Goal: Task Accomplishment & Management: Manage account settings

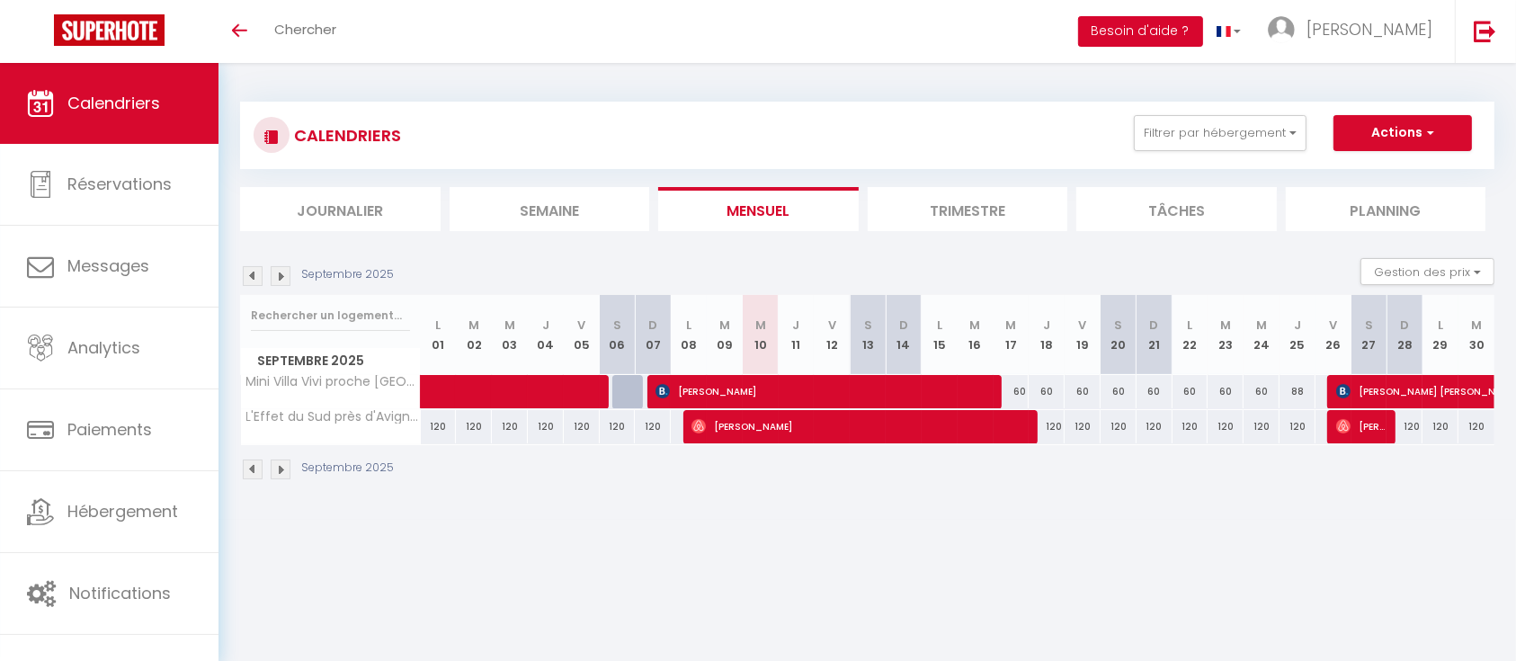
click at [1203, 26] on button "Besoin d'aide ?" at bounding box center [1140, 31] width 125 height 31
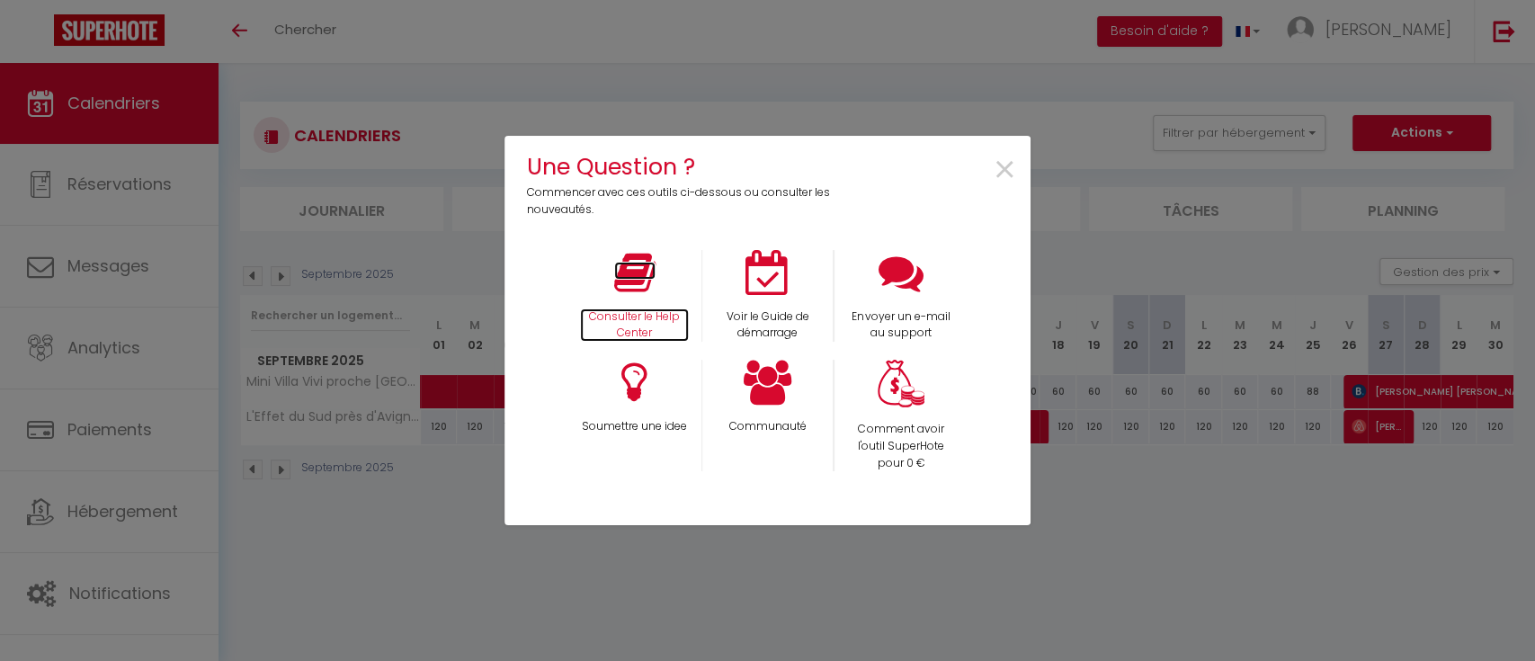
click at [641, 284] on icon at bounding box center [634, 272] width 41 height 45
click at [616, 262] on icon at bounding box center [634, 272] width 41 height 45
click at [784, 369] on icon at bounding box center [767, 382] width 49 height 45
click at [1000, 165] on span "×" at bounding box center [1004, 170] width 24 height 57
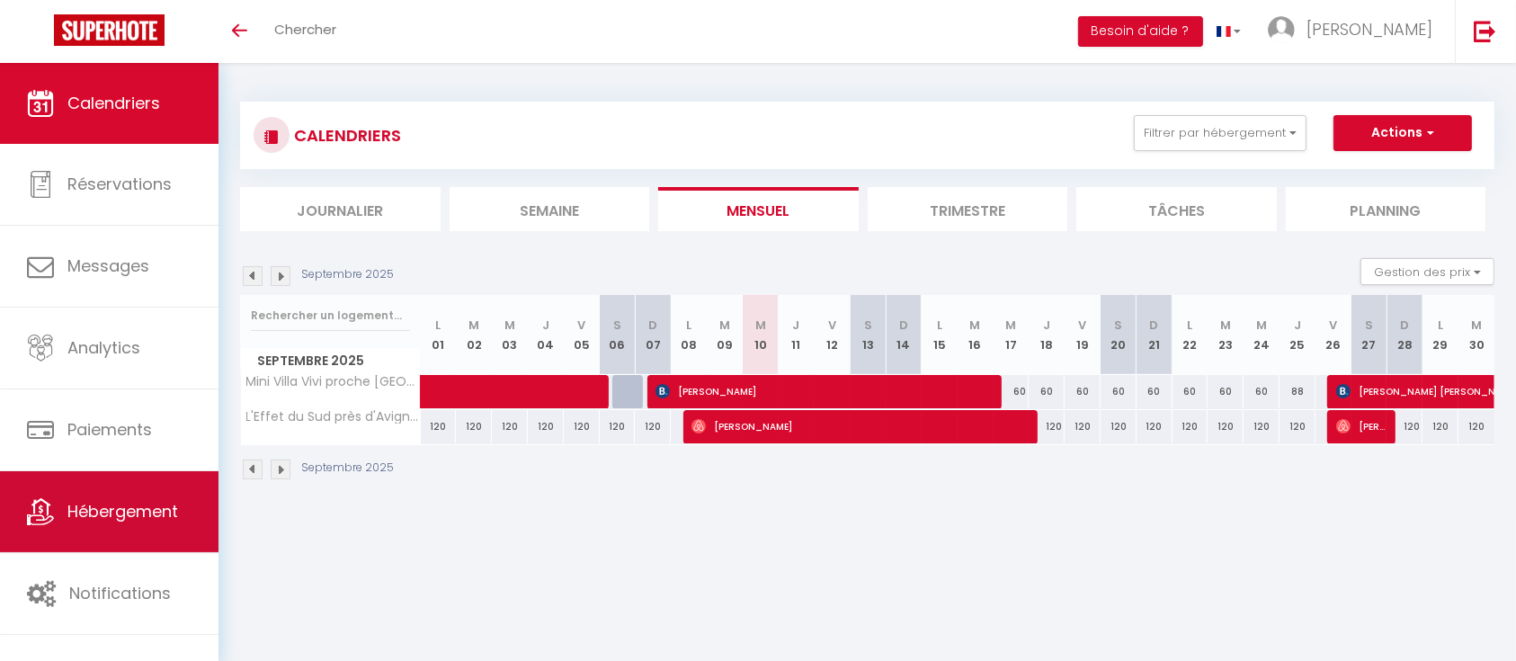
click at [144, 493] on link "Hébergement" at bounding box center [109, 511] width 218 height 81
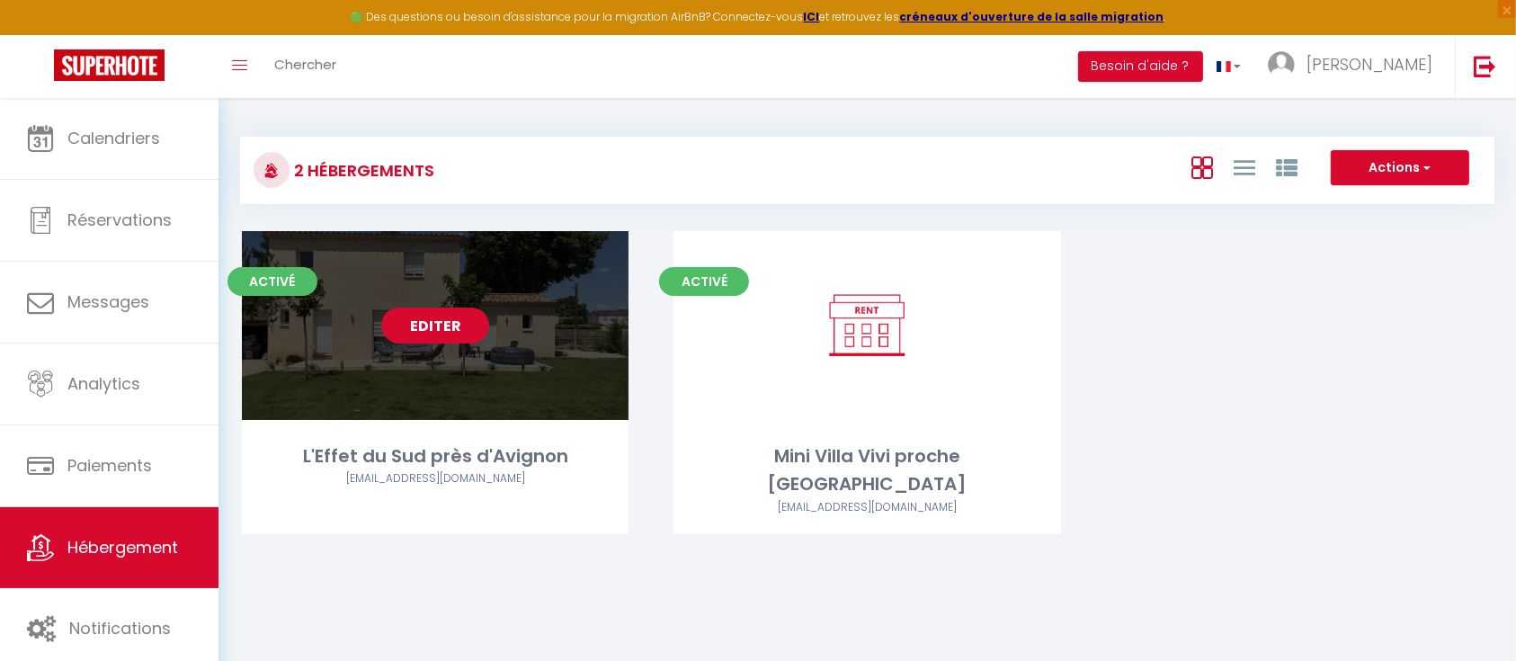
click at [403, 339] on link "Editer" at bounding box center [435, 325] width 108 height 36
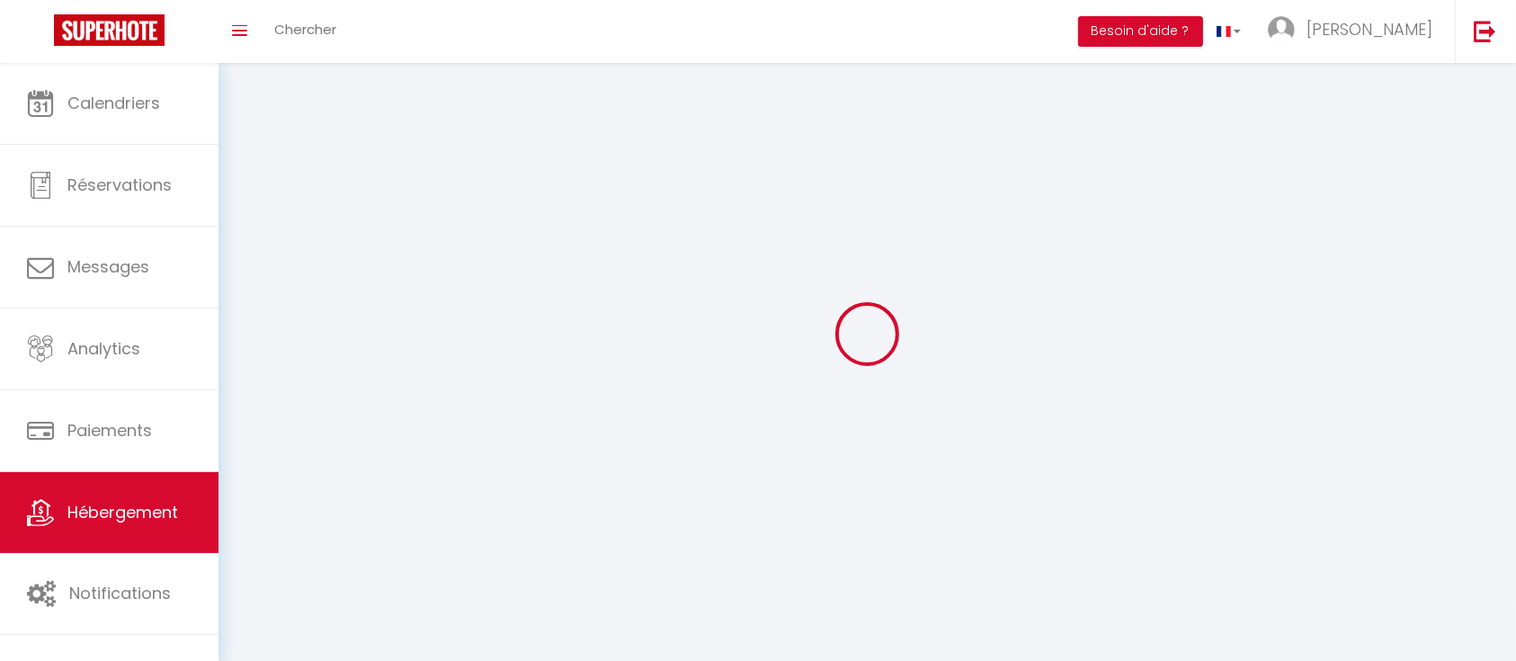
select select "28"
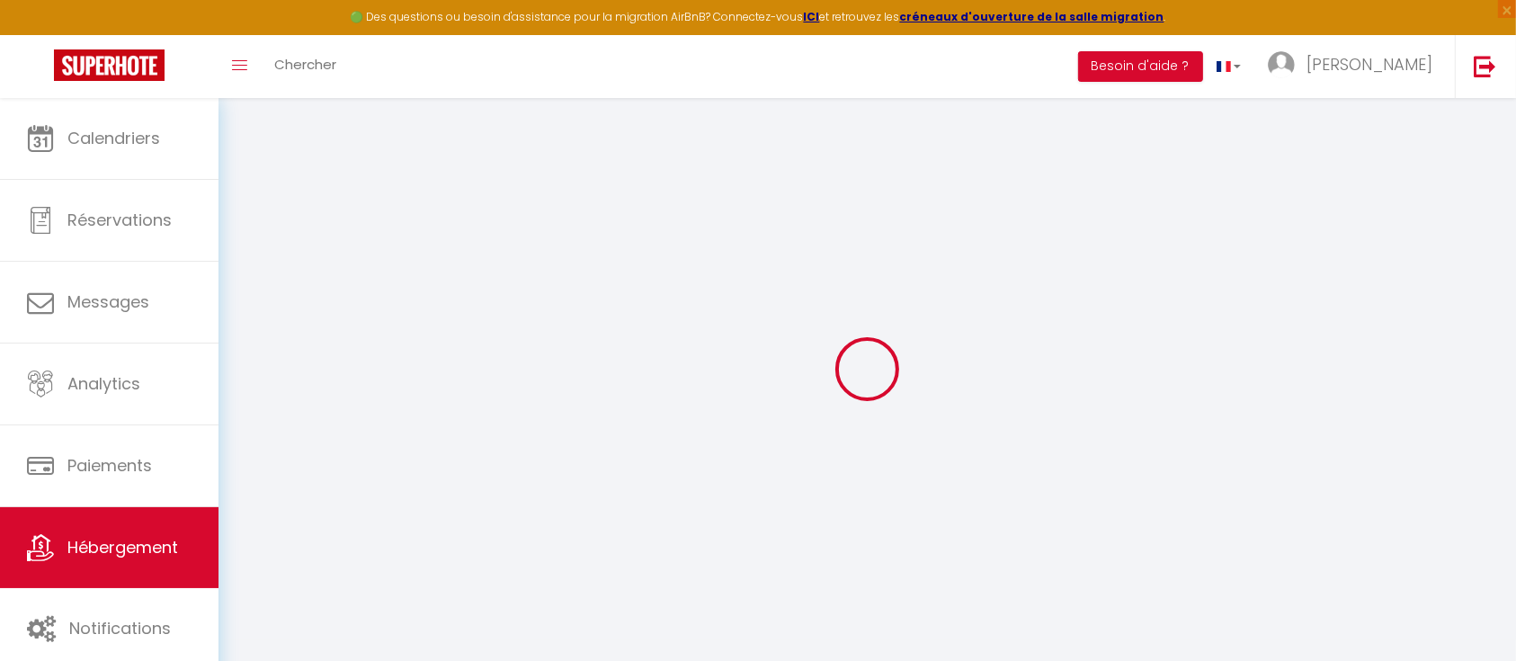
select select
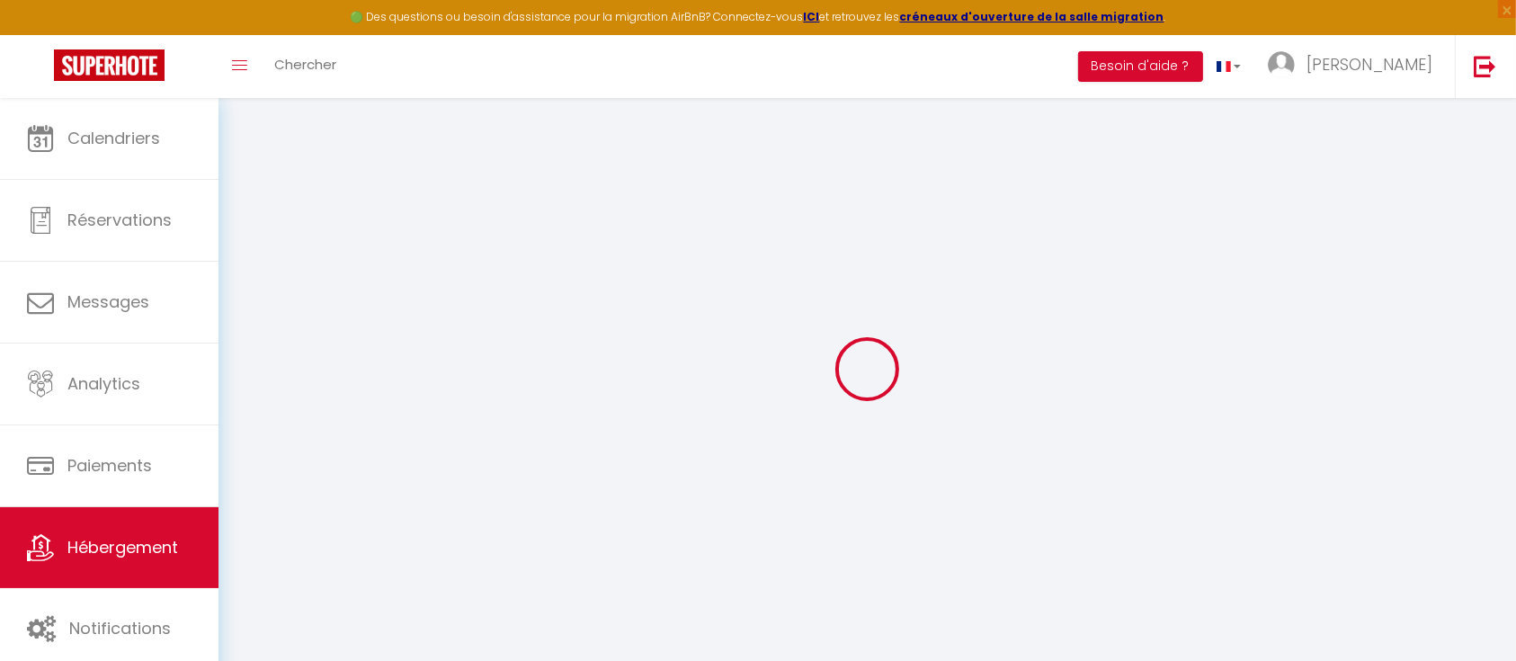
select select
checkbox input "false"
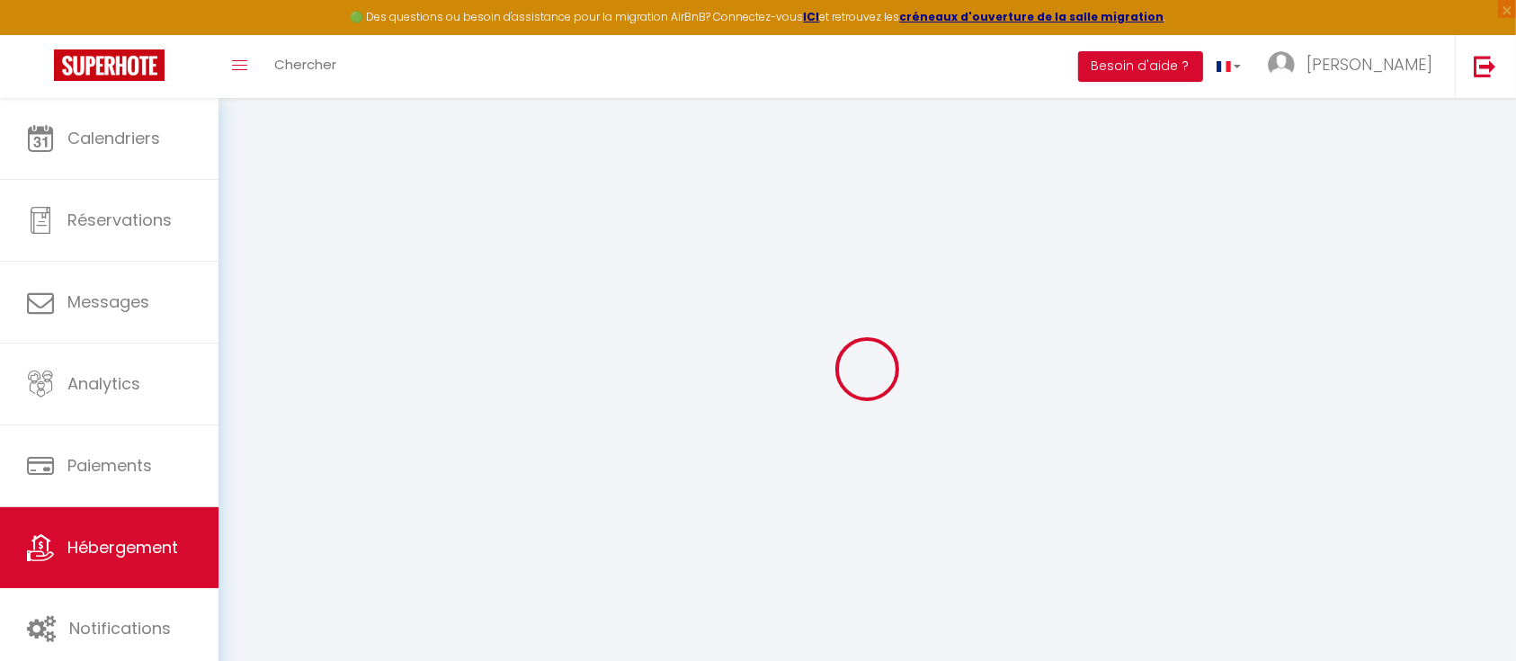
select select
type input "L'Effet du Sud près d'Avignon"
type input "Ségolène"
select select "8"
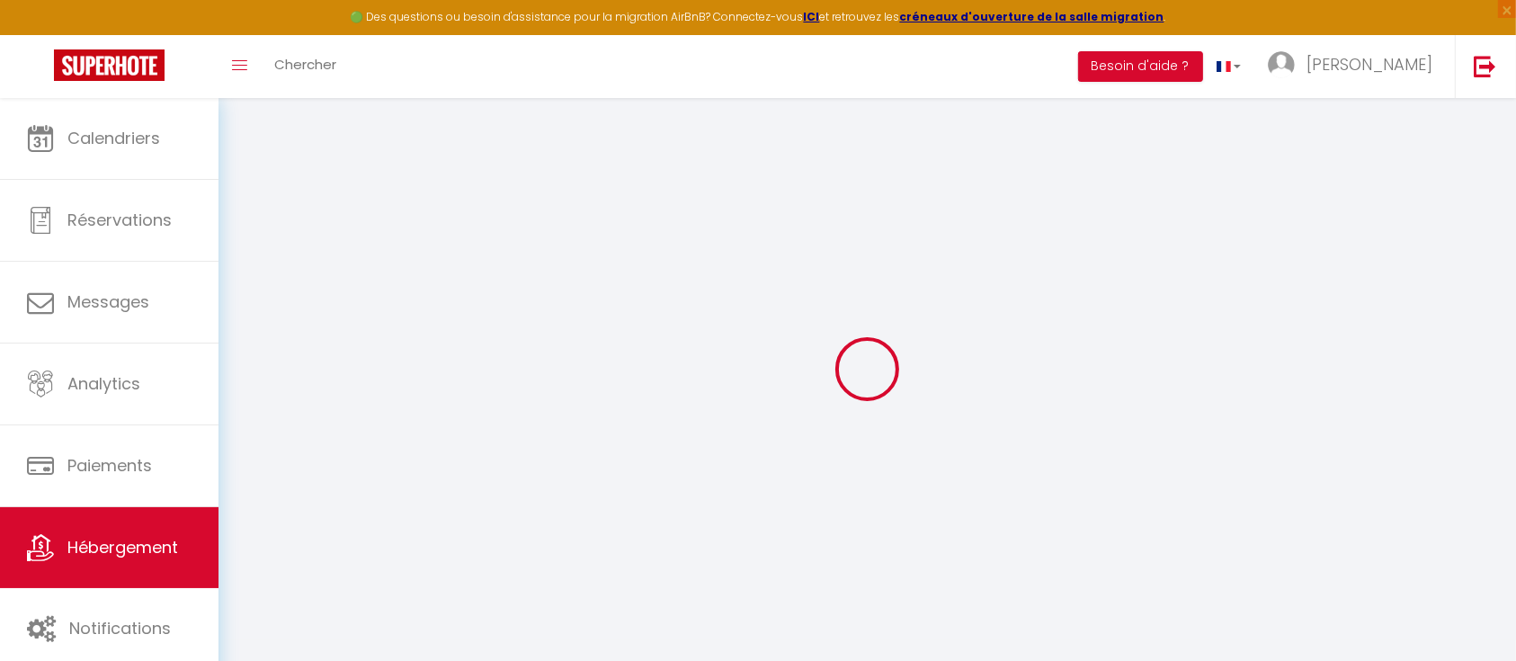
select select "4"
type input "245"
type input "110"
type input "500"
select select
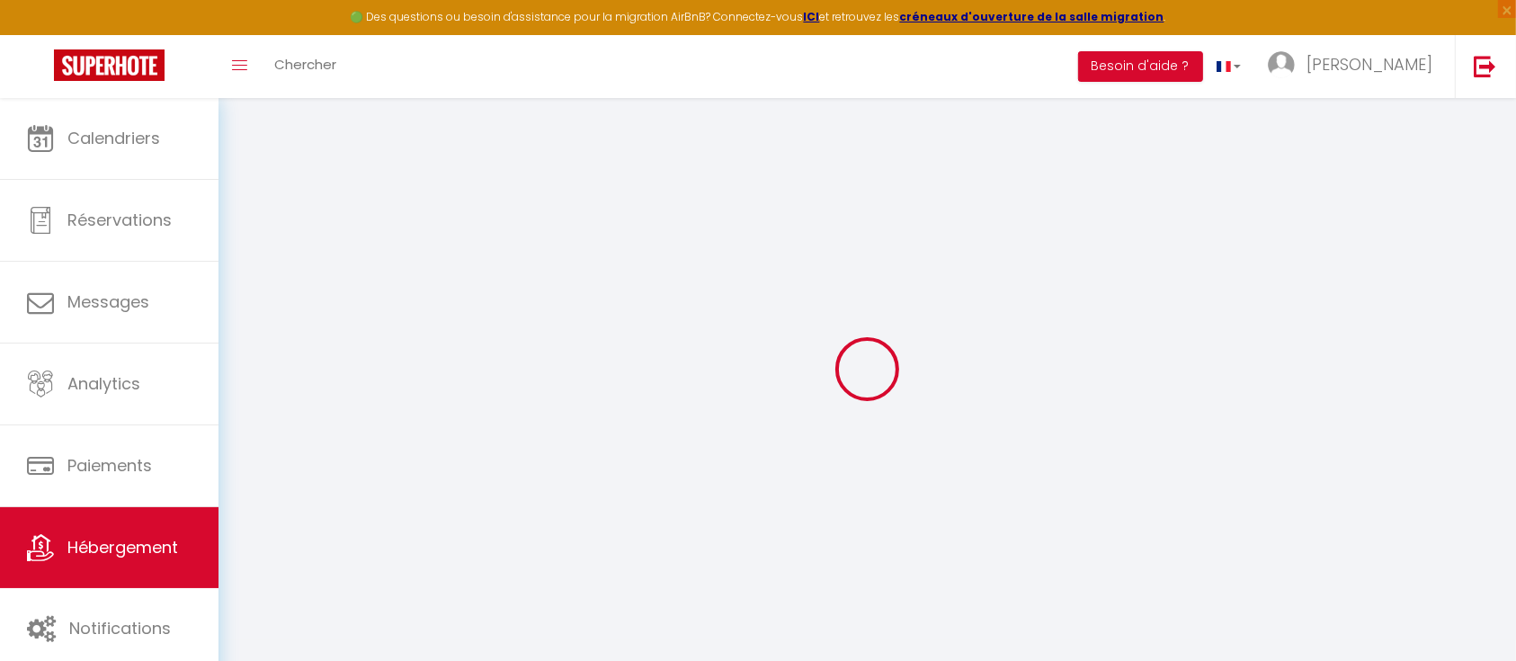
select select
type input "[STREET_ADDRESS]"
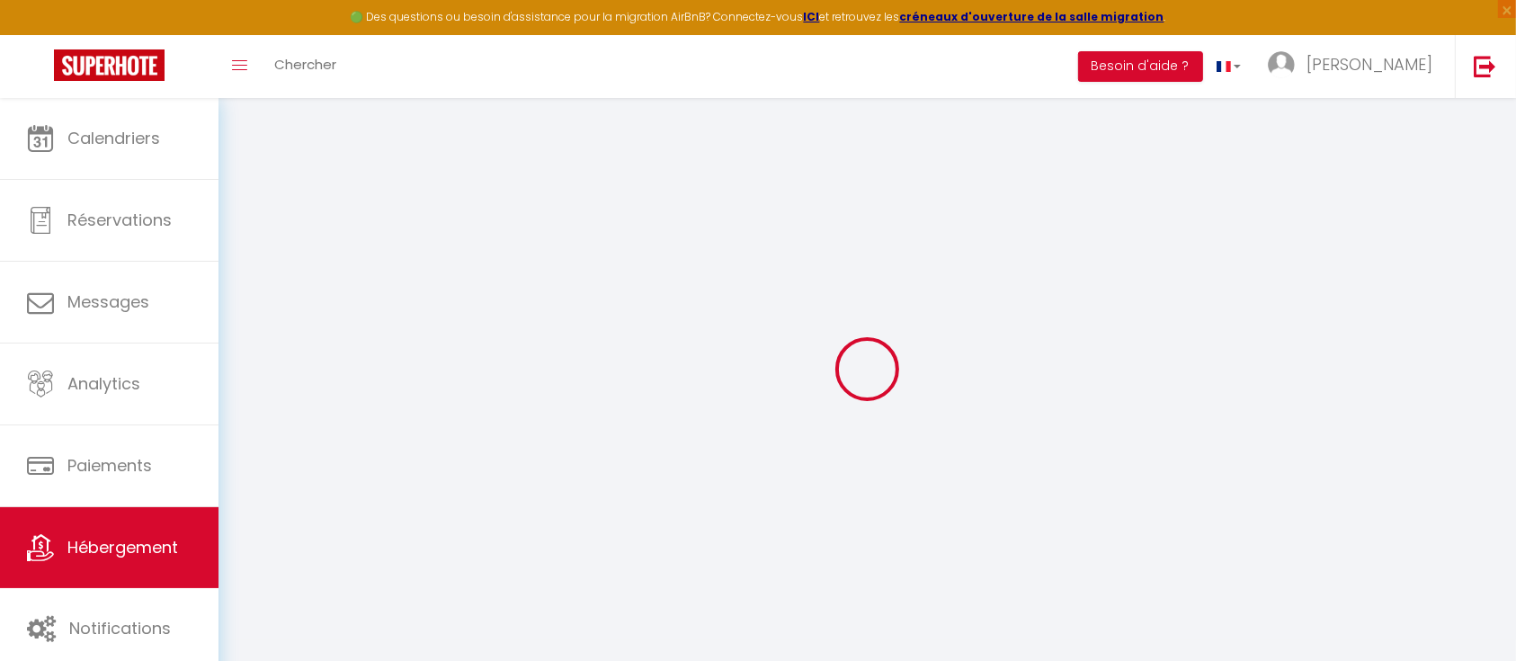
type input "84310"
type input "[GEOGRAPHIC_DATA]"
type input "[EMAIL_ADDRESS][DOMAIN_NAME]"
select select
checkbox input "false"
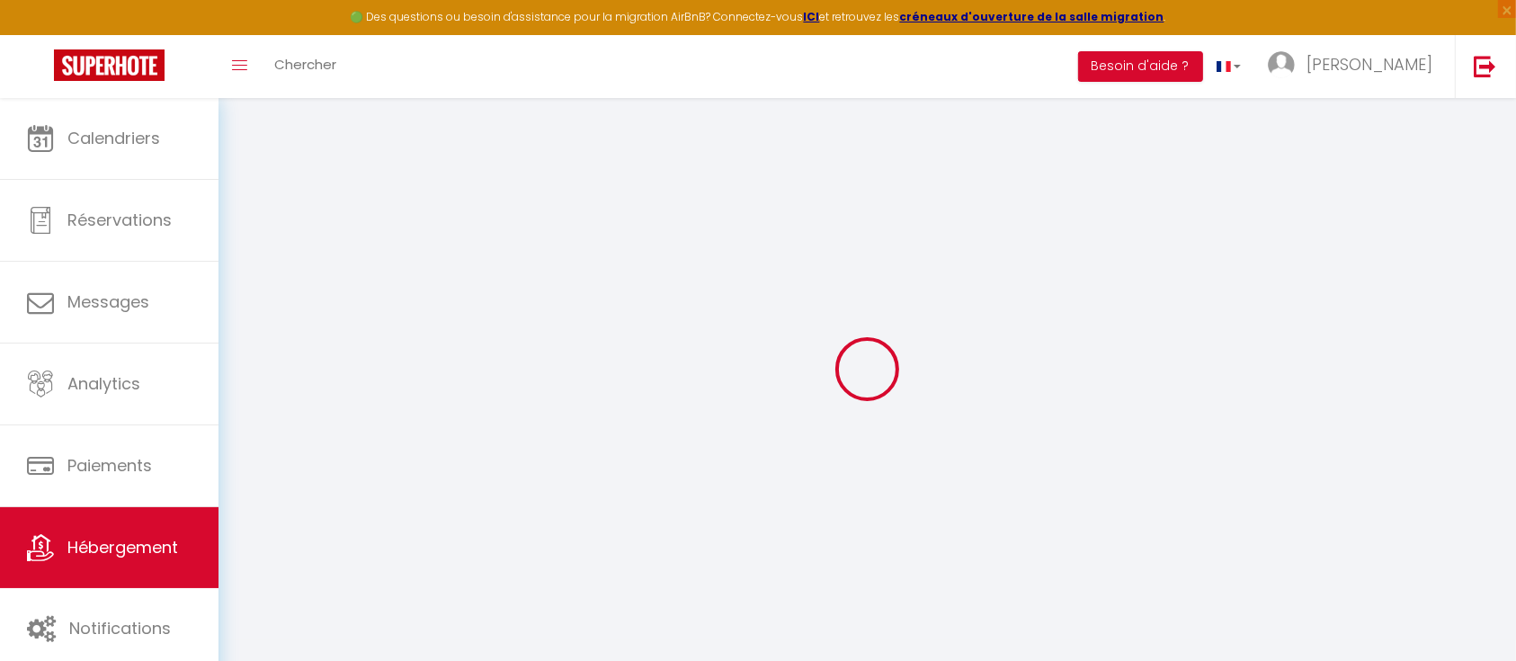
checkbox input "false"
type input "0"
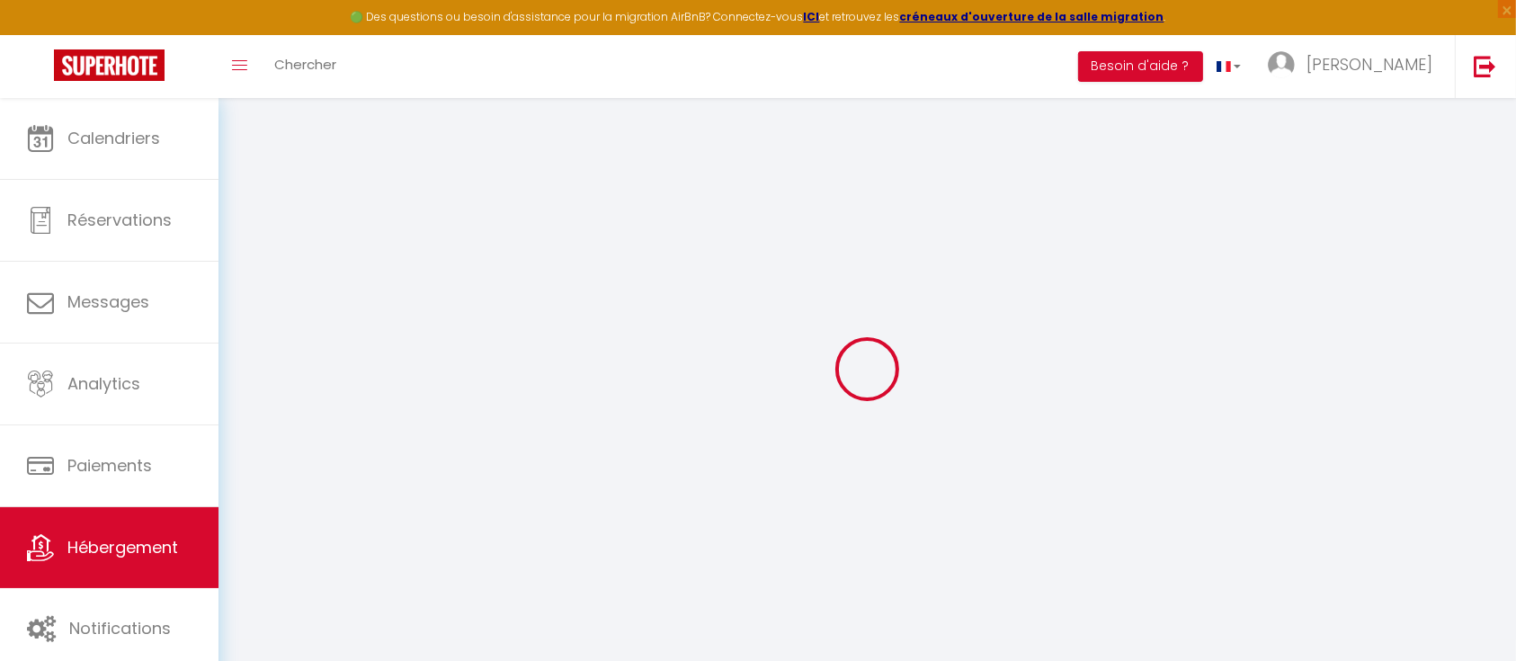
type input "0"
select select
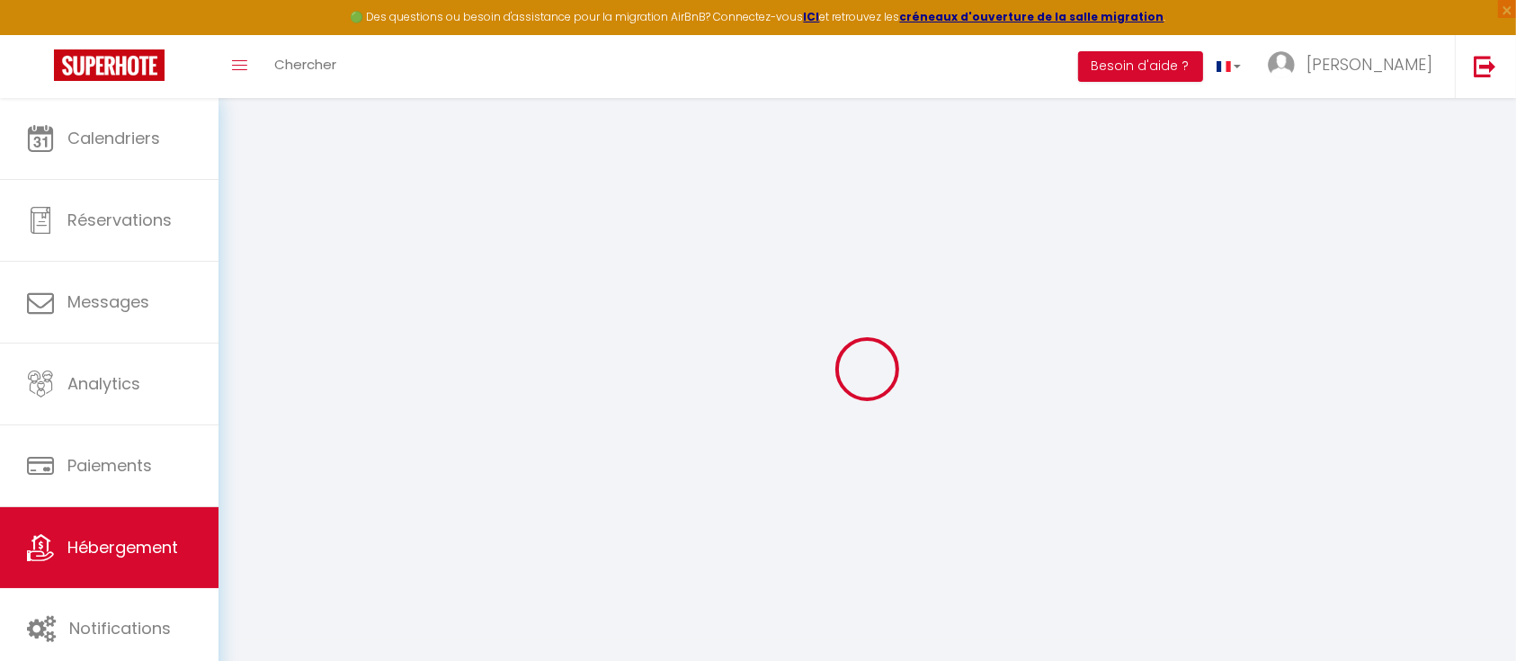
select select
checkbox input "false"
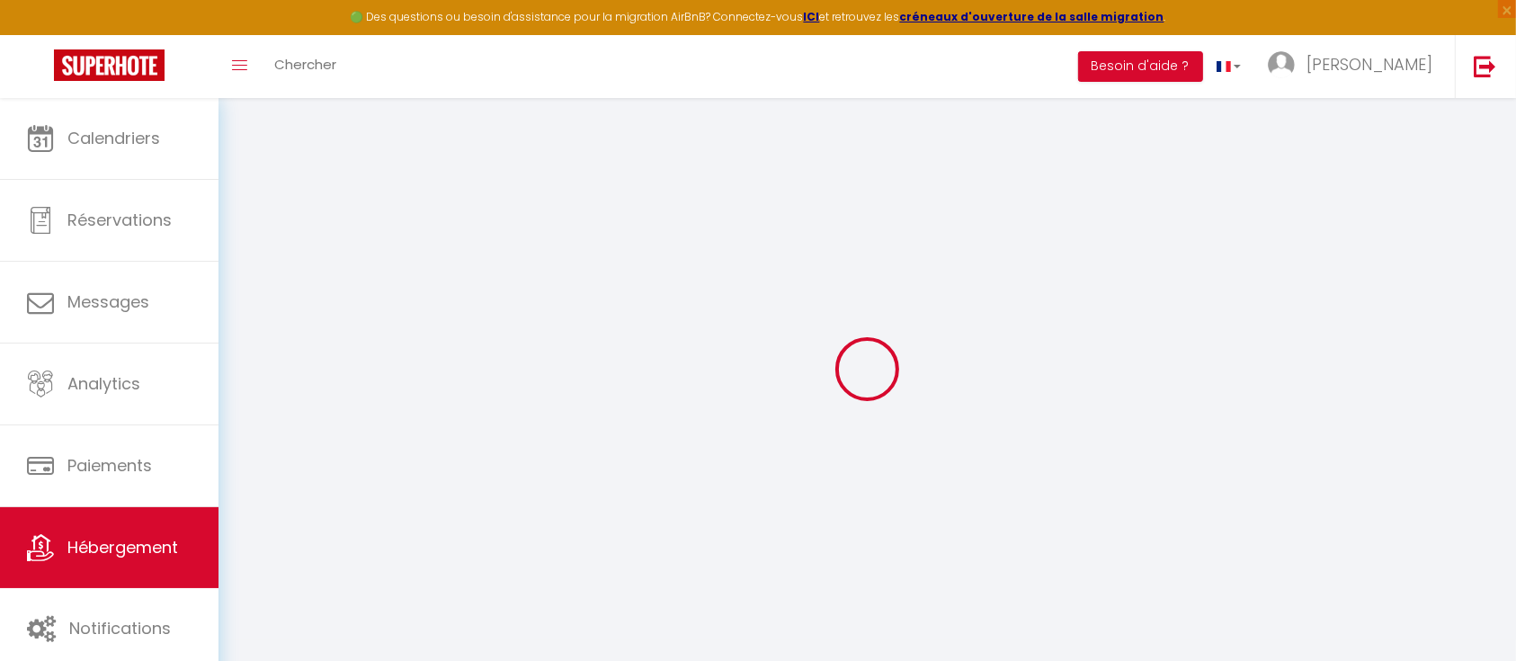
checkbox input "false"
select select
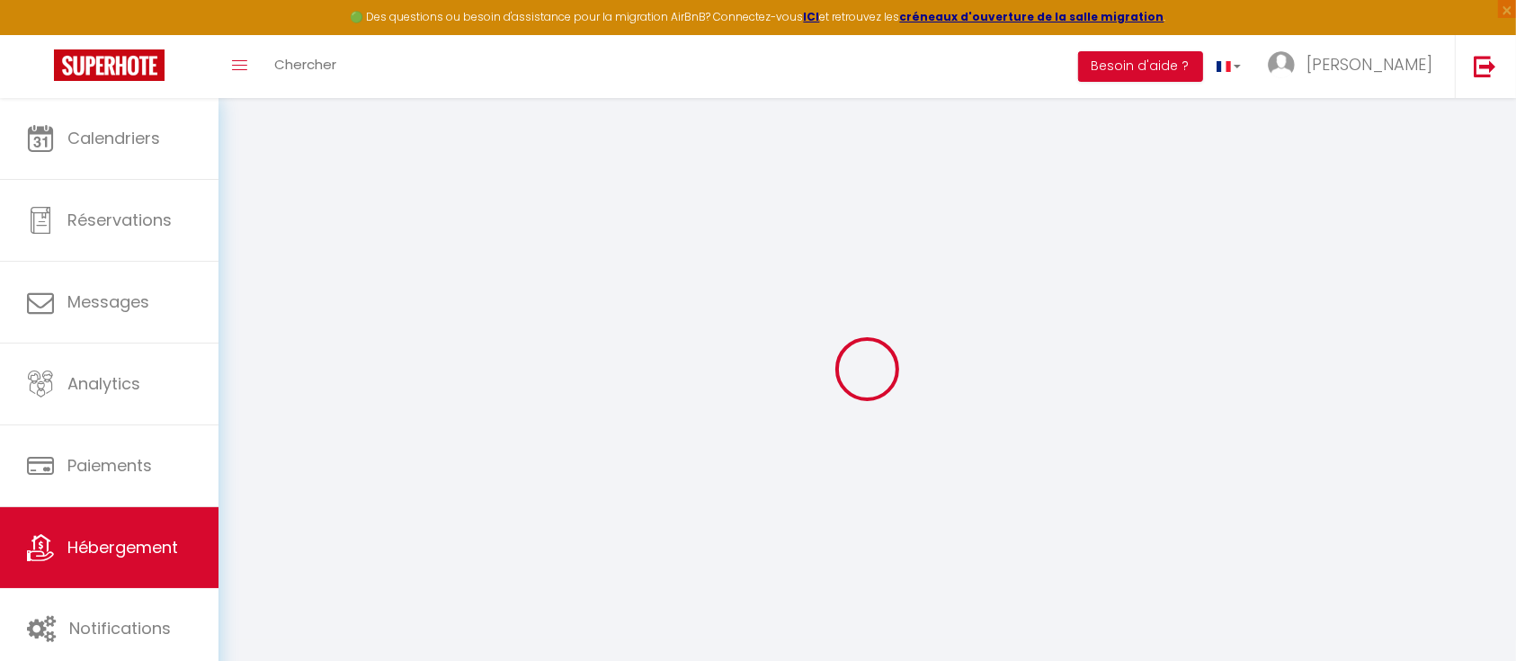
select select
checkbox input "false"
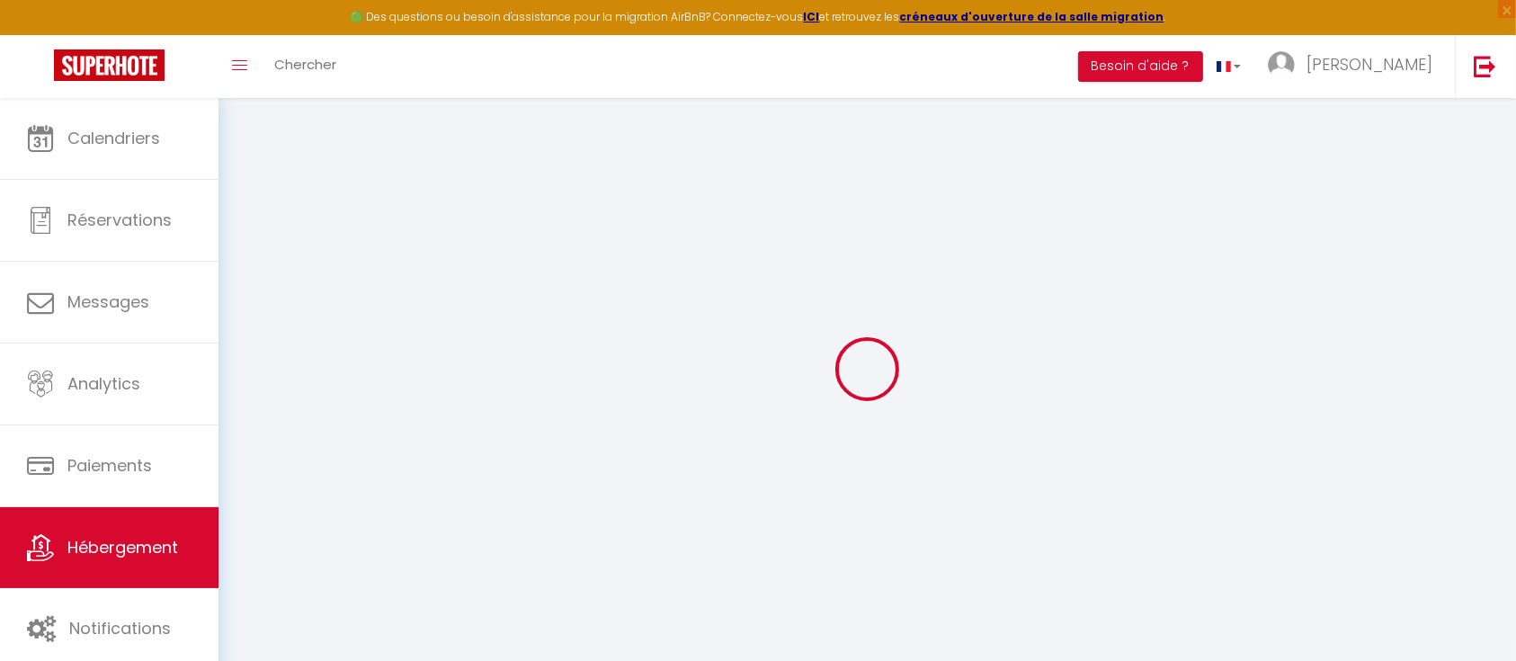
checkbox input "false"
select select
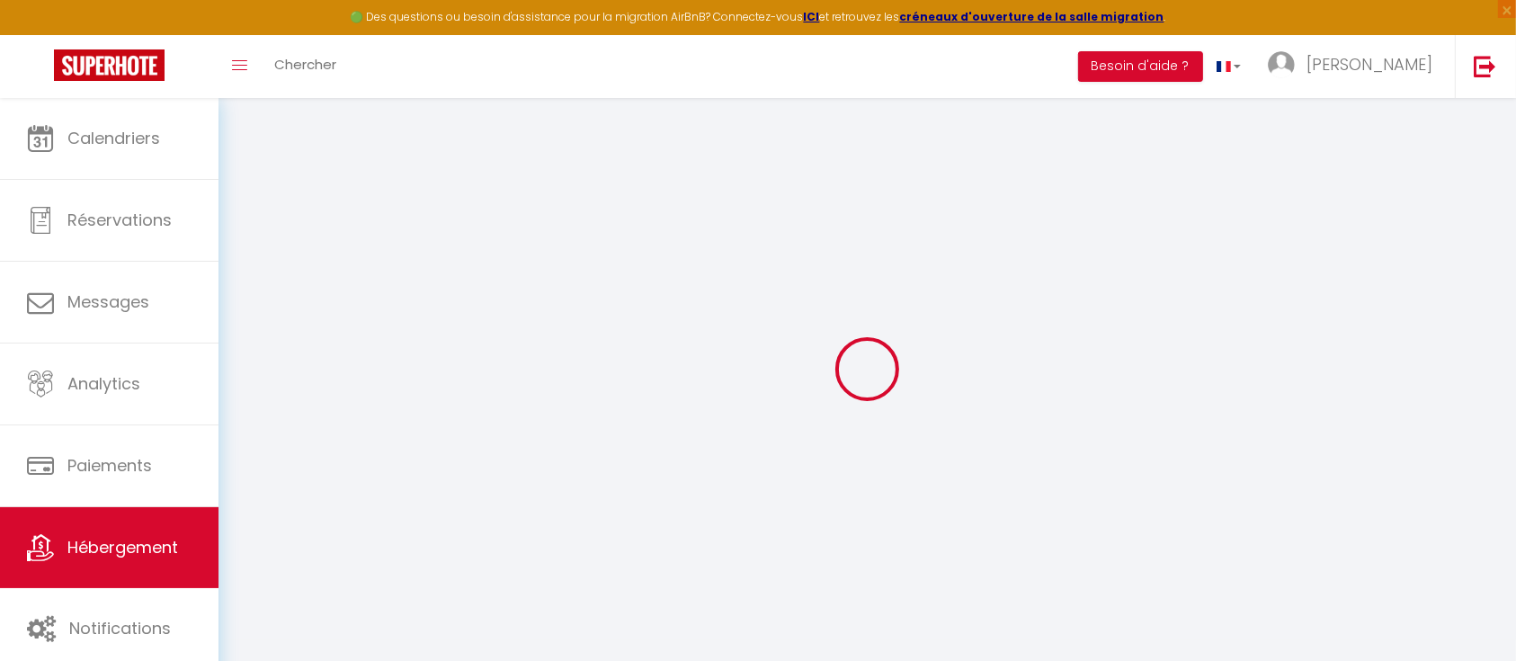
select select
checkbox input "false"
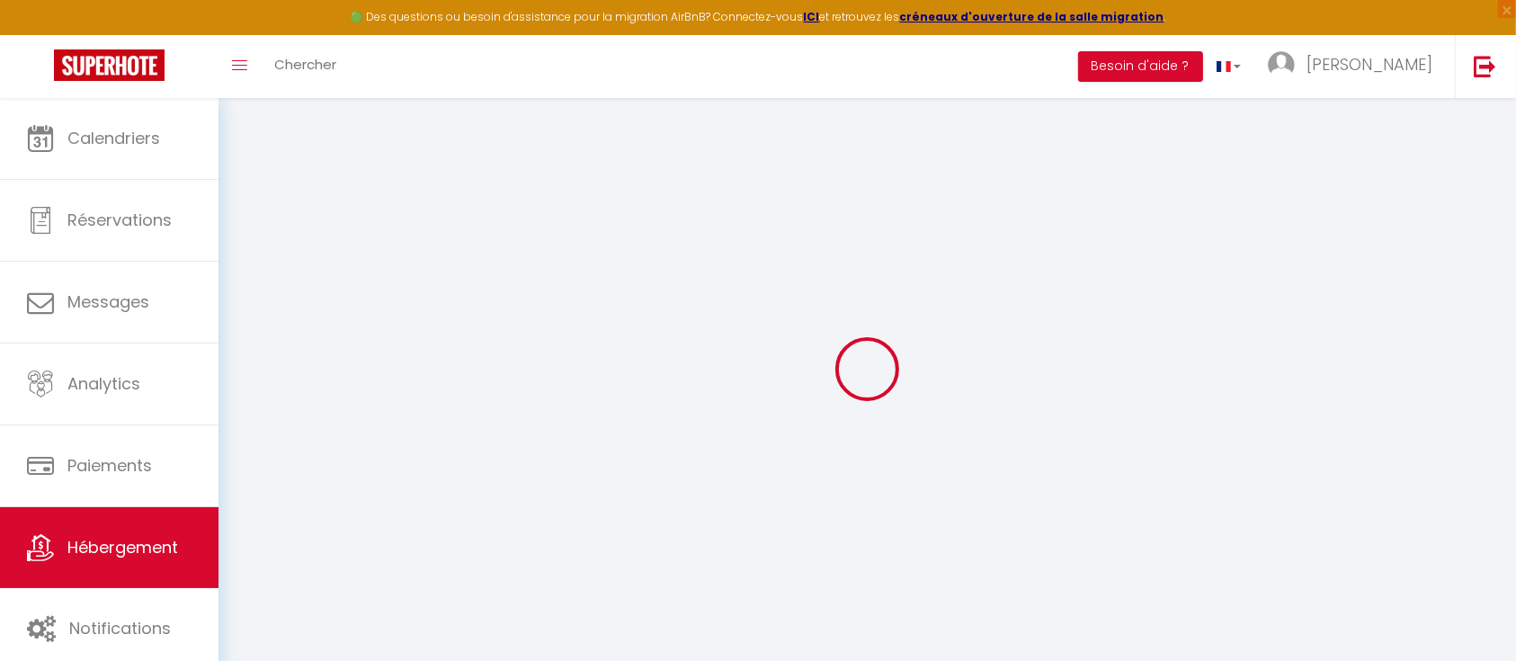
checkbox input "false"
select select
checkbox input "false"
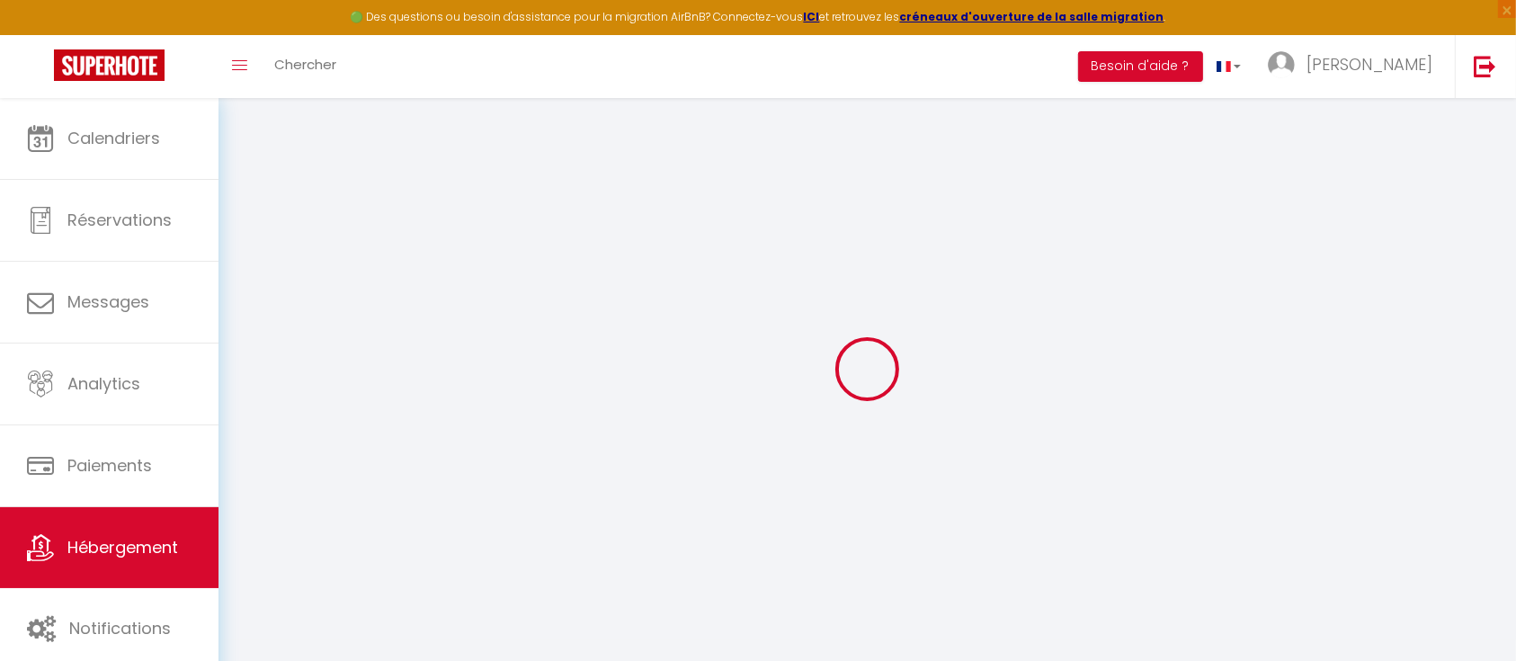
checkbox input "false"
select select "17:00"
select select
select select "10:00"
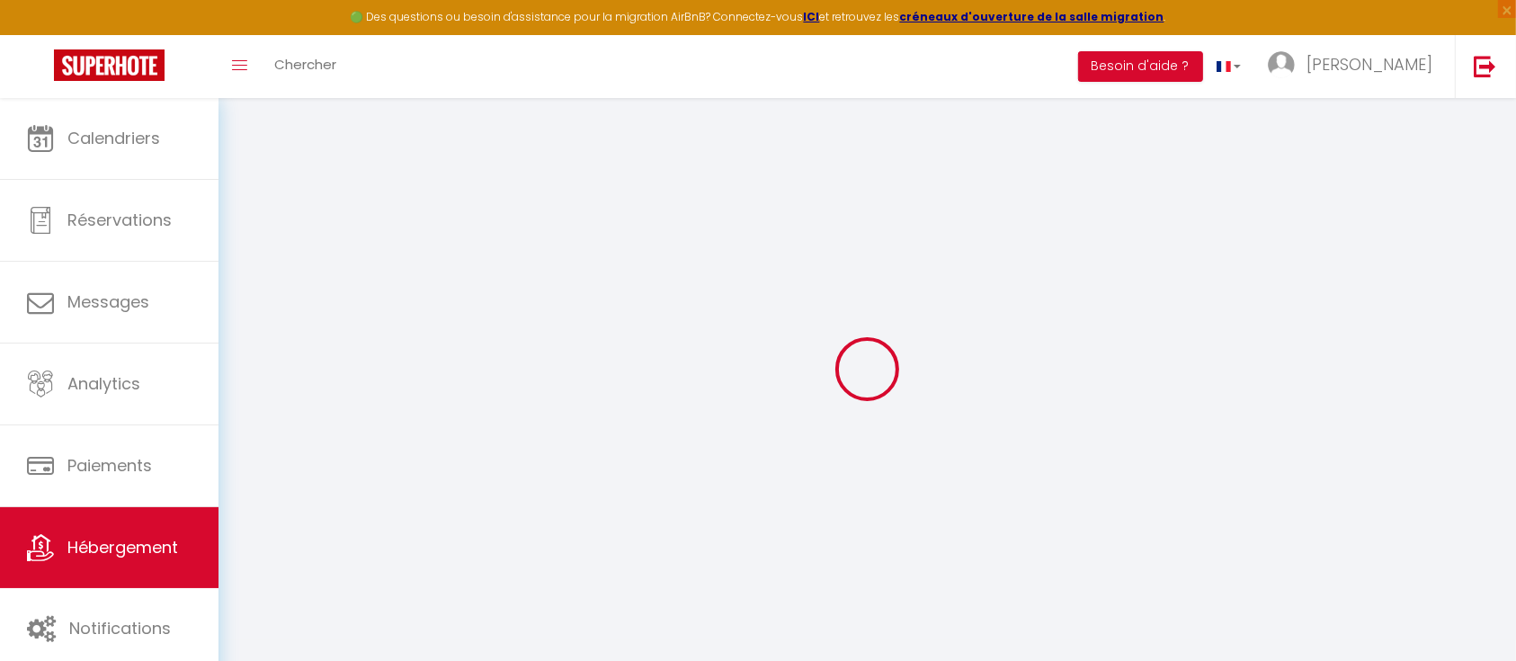
select select "30"
select select "120"
select select
checkbox input "false"
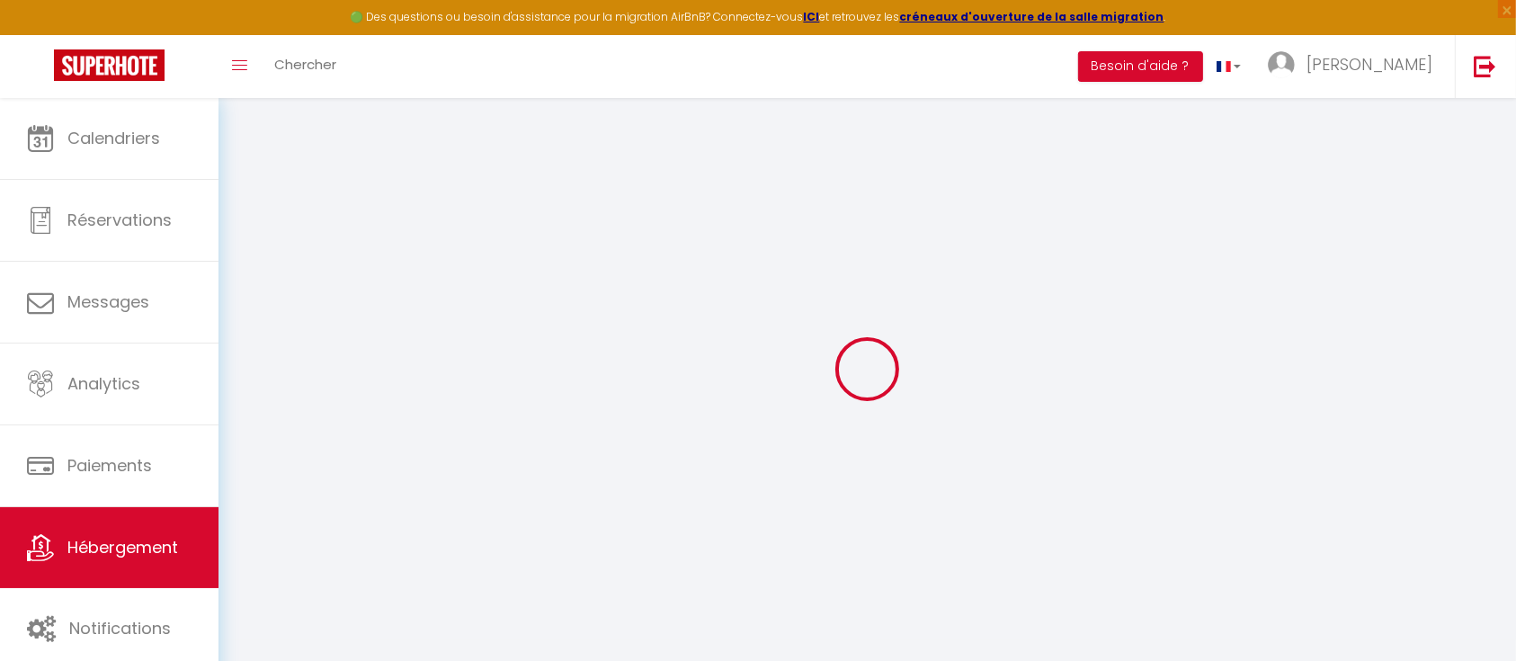
checkbox input "false"
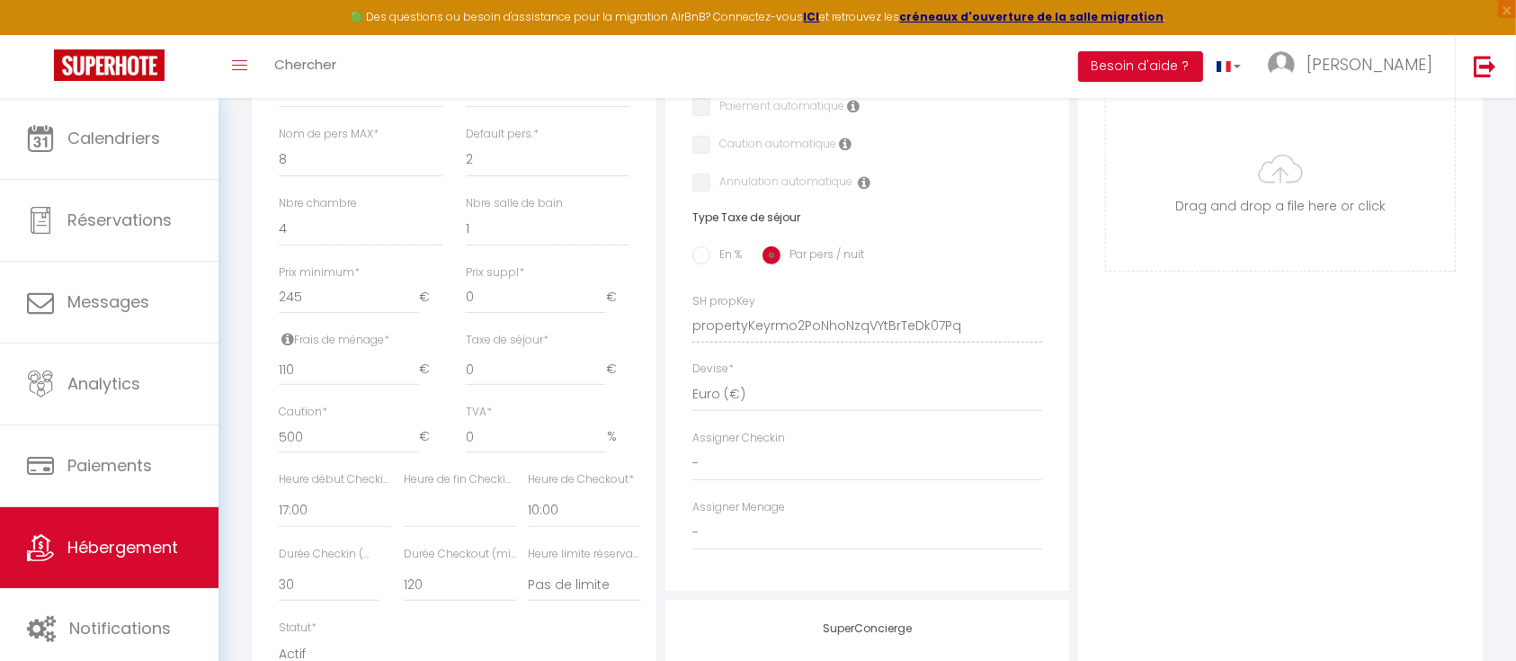
scroll to position [682, 0]
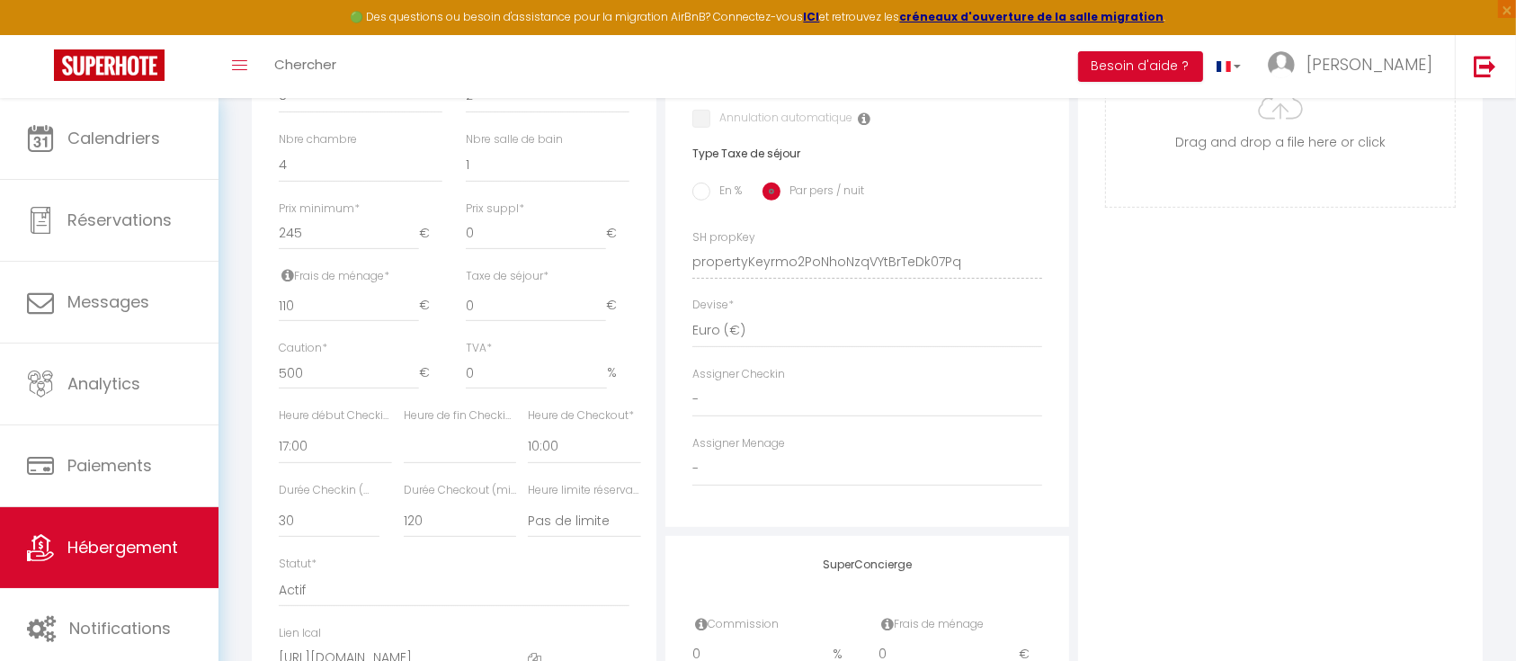
click at [285, 282] on icon at bounding box center [287, 275] width 13 height 14
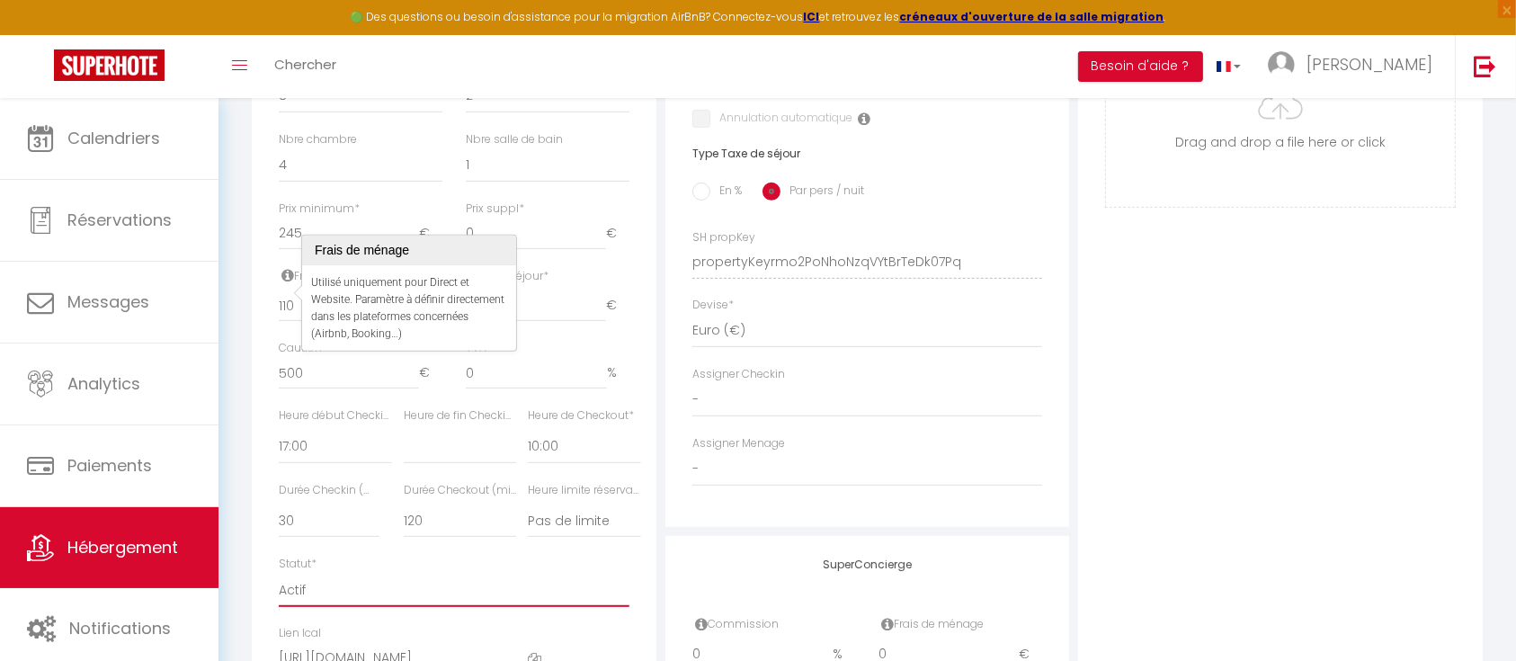
click at [471, 607] on select "Actif Pas actif" at bounding box center [454, 590] width 351 height 34
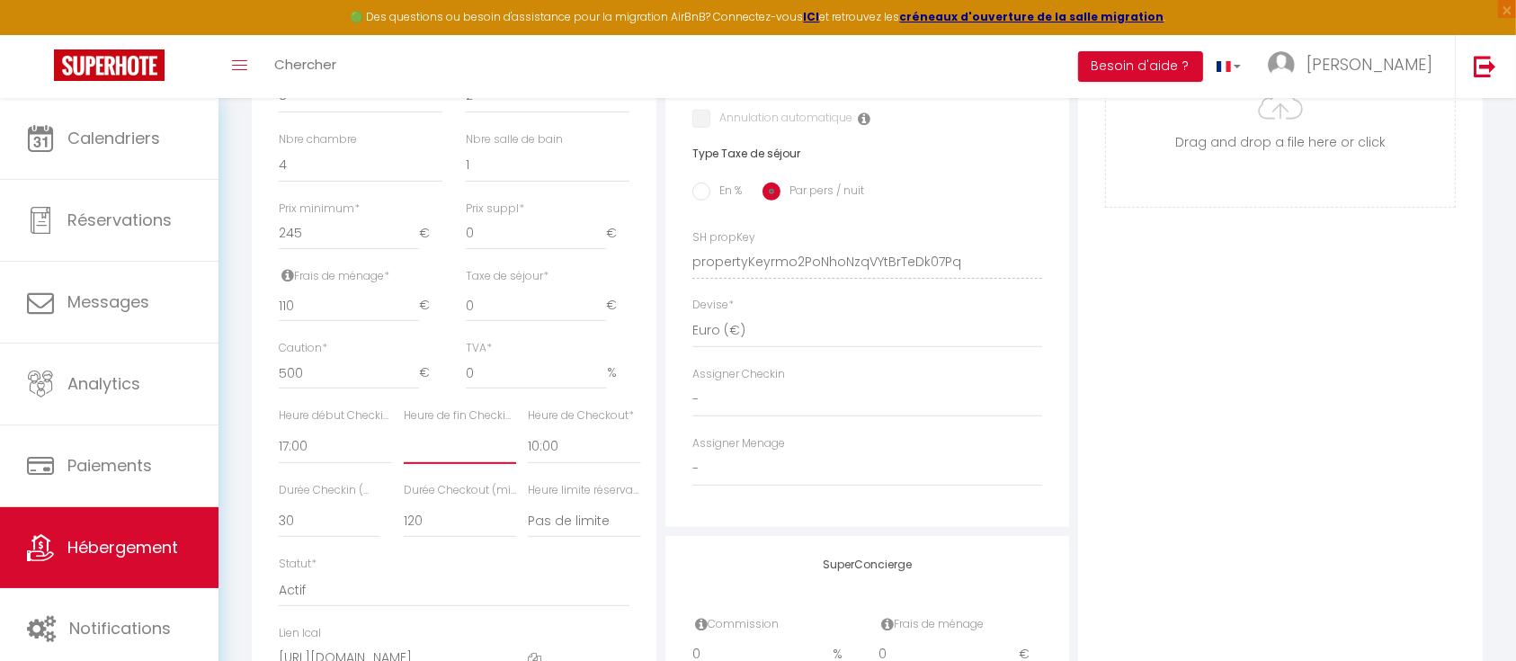
click at [445, 464] on select "00:00 00:15 00:30 00:45 01:00 01:15 01:30 01:45 02:00 02:15 02:30 02:45 03:00" at bounding box center [460, 447] width 112 height 34
click at [554, 625] on div "Statut * Actif Pas actif" at bounding box center [454, 590] width 374 height 69
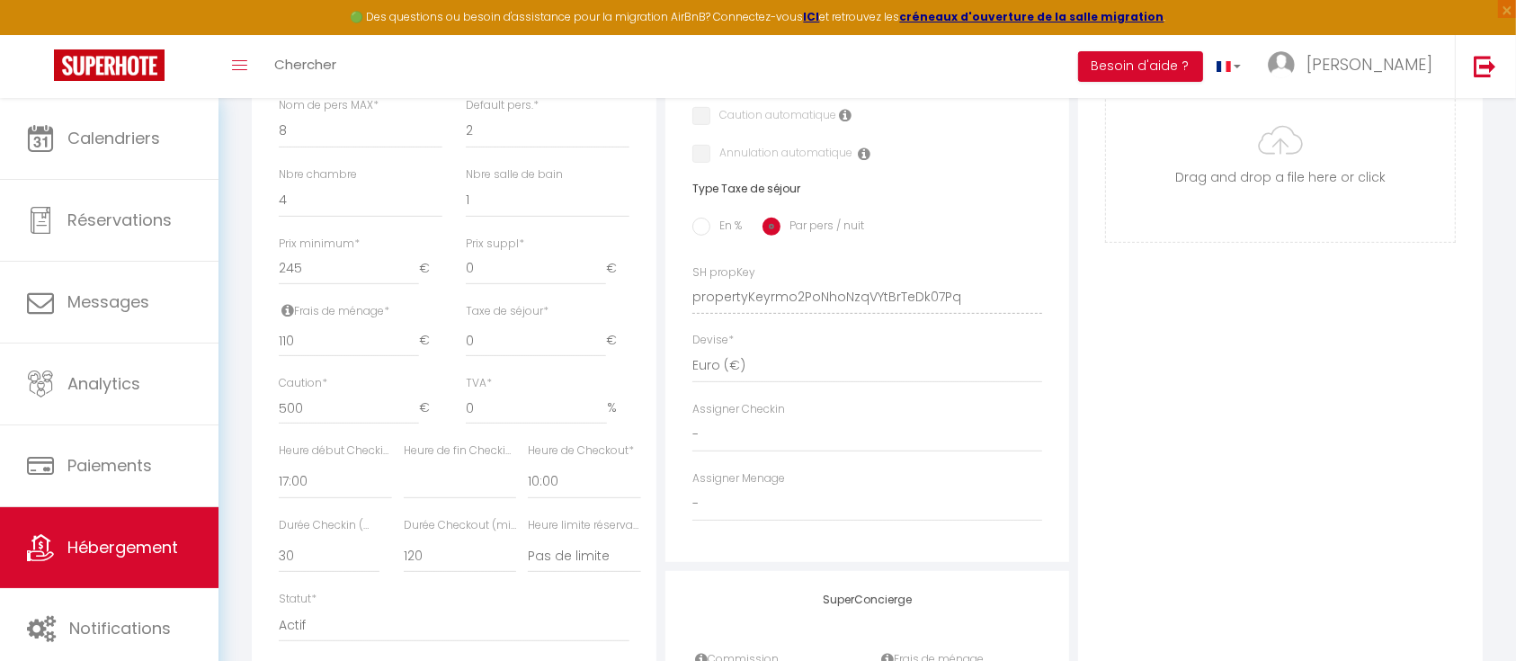
scroll to position [637, 0]
